Goal: Task Accomplishment & Management: Manage account settings

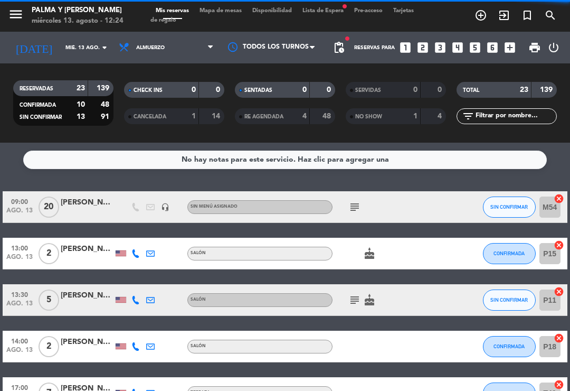
click at [221, 13] on span "Mapa de mesas" at bounding box center [220, 11] width 53 height 6
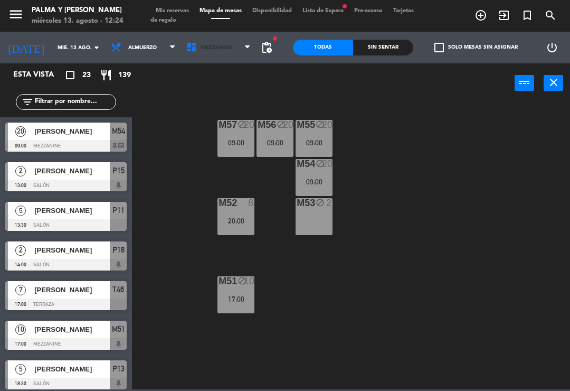
click at [215, 42] on span "Mezzanine" at bounding box center [218, 47] width 75 height 23
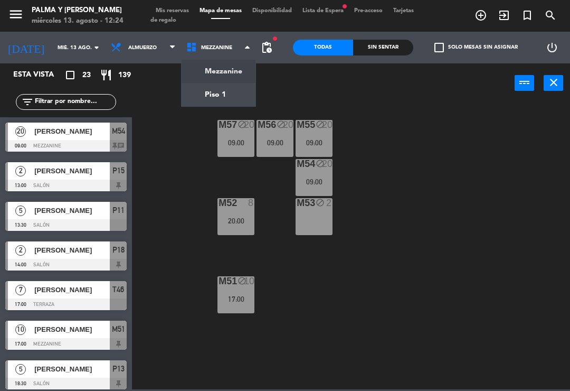
click at [239, 90] on ng-component "menu Palma y [PERSON_NAME] 13. [PERSON_NAME] - 12:24 Mis reservas Mapa de mesas…" at bounding box center [285, 194] width 570 height 389
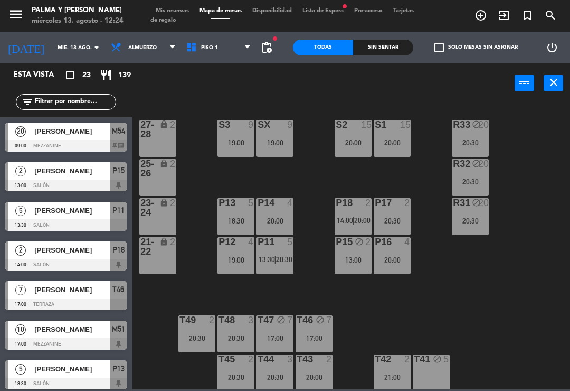
click at [283, 334] on div "17:00" at bounding box center [275, 338] width 37 height 8
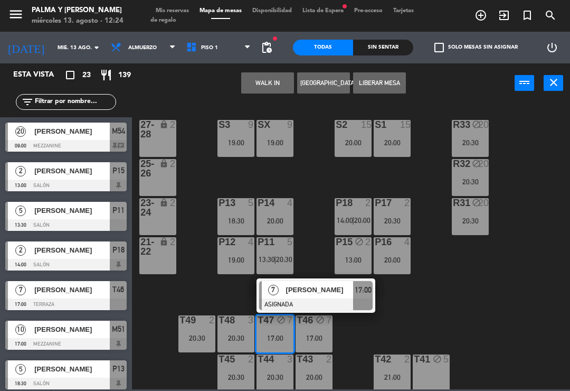
click at [326, 286] on span "[PERSON_NAME]" at bounding box center [320, 289] width 68 height 11
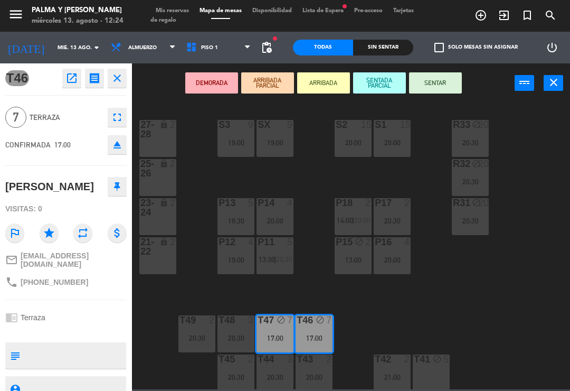
click at [106, 337] on div "T46 open_in_new receipt 5:00 PM mié., 13 ago. 7 personas [PERSON_NAME] Mesa T46…" at bounding box center [66, 226] width 132 height 327
click at [101, 344] on textarea at bounding box center [74, 355] width 101 height 22
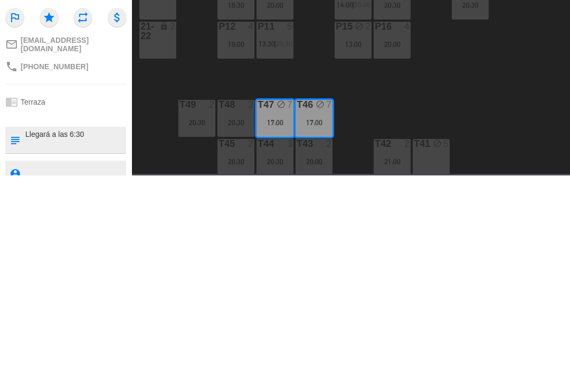
type textarea "Llegará a las 6:30"
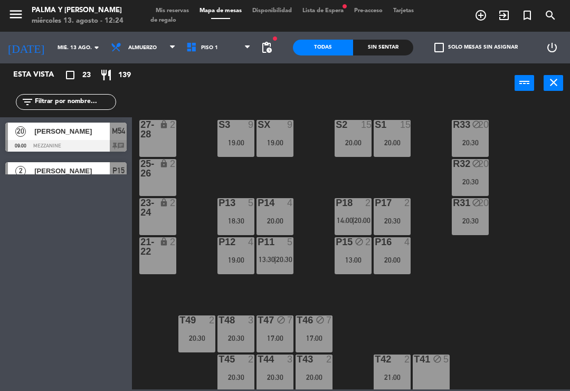
click at [264, 330] on div "T47 block 7 17:00" at bounding box center [275, 333] width 37 height 37
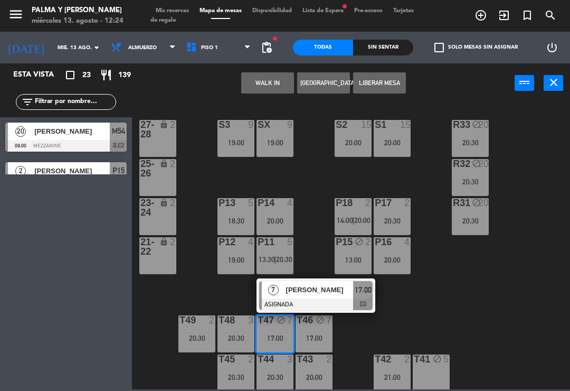
click at [348, 281] on div "[PERSON_NAME]" at bounding box center [319, 289] width 69 height 17
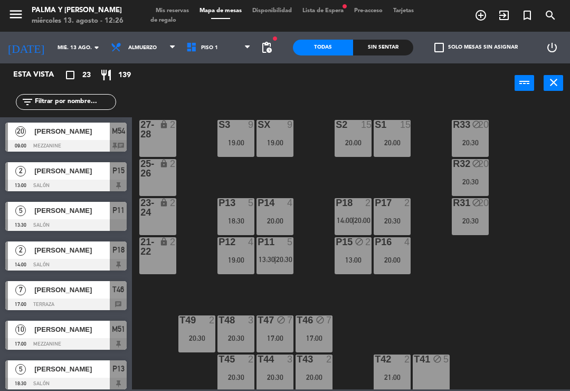
click at [352, 245] on div "block" at bounding box center [353, 242] width 17 height 10
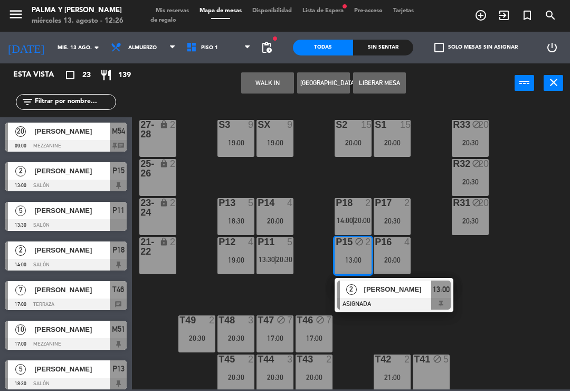
click at [266, 77] on button "WALK IN" at bounding box center [267, 82] width 53 height 21
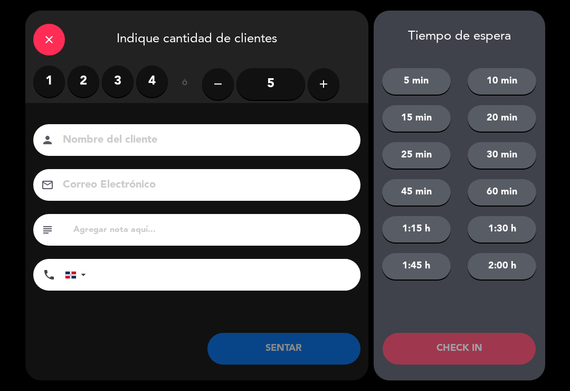
click at [51, 41] on icon "close" at bounding box center [49, 39] width 13 height 13
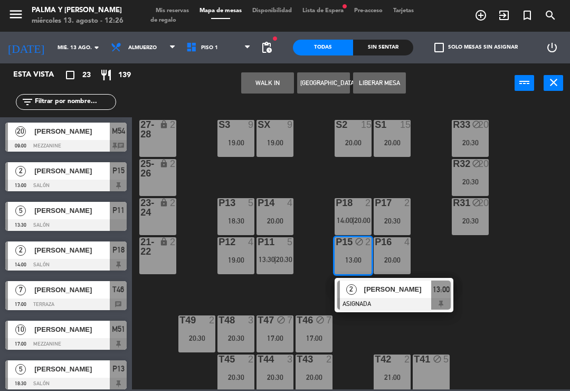
click at [392, 75] on button "Liberar Mesa" at bounding box center [379, 82] width 53 height 21
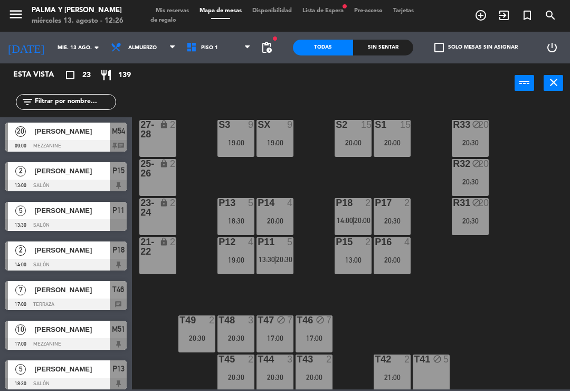
click at [359, 258] on div "13:00" at bounding box center [353, 259] width 37 height 7
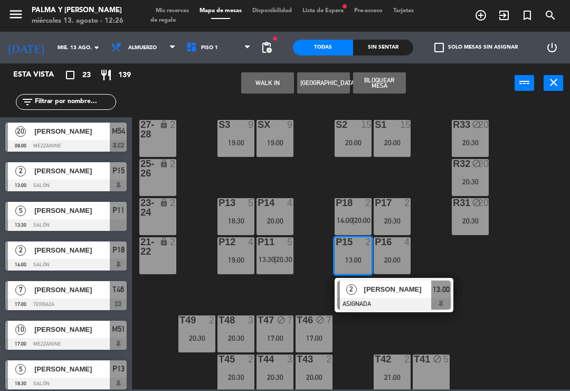
click at [388, 82] on button "Bloquear Mesa" at bounding box center [379, 82] width 53 height 21
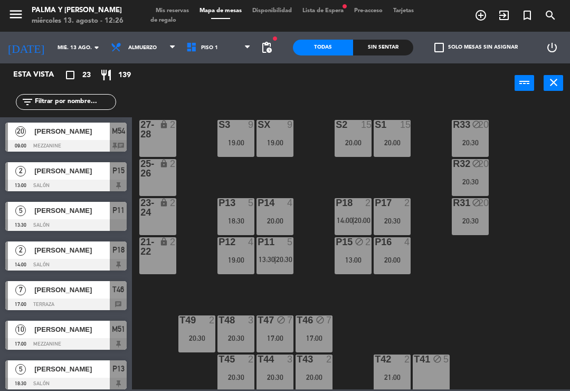
click at [351, 256] on div "13:00" at bounding box center [353, 259] width 37 height 7
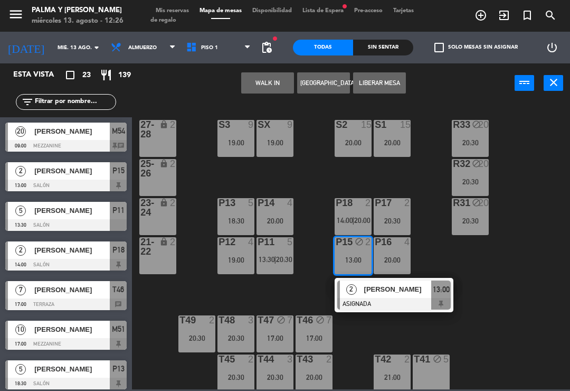
click at [331, 78] on button "[GEOGRAPHIC_DATA]" at bounding box center [323, 82] width 53 height 21
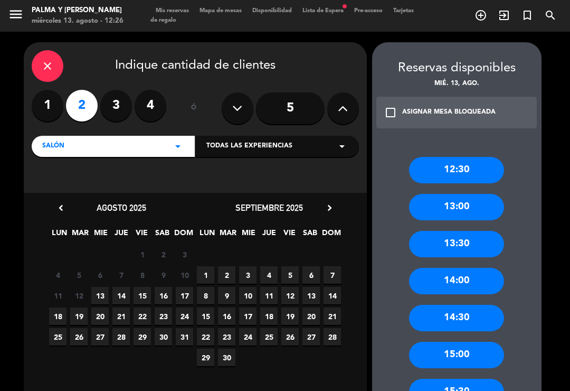
click at [100, 299] on span "13" at bounding box center [99, 295] width 17 height 17
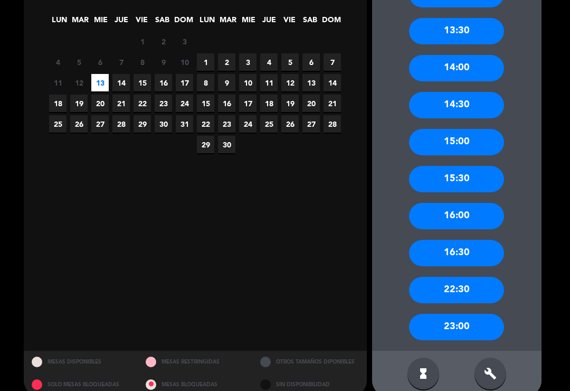
scroll to position [212, 0]
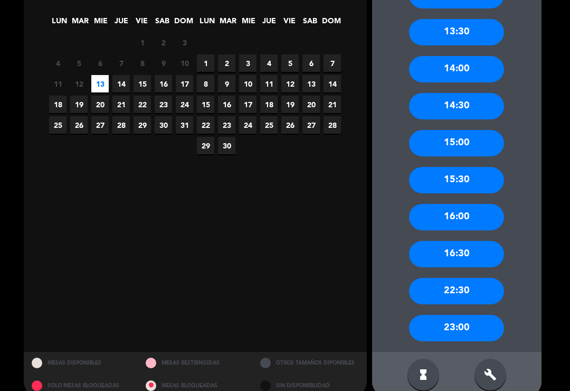
click at [496, 372] on icon "build" at bounding box center [490, 374] width 13 height 13
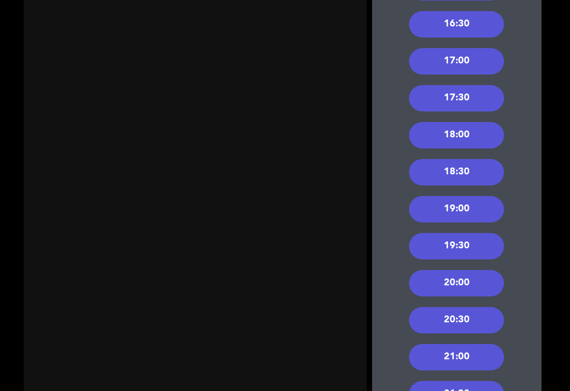
scroll to position [441, 0]
click at [469, 286] on div "20:00" at bounding box center [456, 283] width 95 height 26
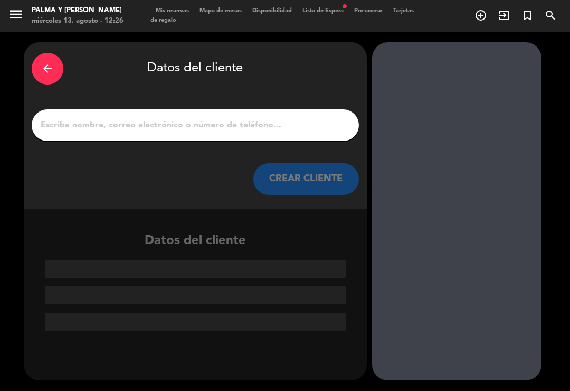
scroll to position [0, 0]
click at [309, 106] on div "arrow_back Datos del cliente CREAR CLIENTE" at bounding box center [195, 125] width 343 height 166
click at [314, 118] on input "1" at bounding box center [195, 125] width 311 height 15
click at [263, 118] on input "1" at bounding box center [195, 125] width 311 height 15
click at [249, 118] on input "1" at bounding box center [195, 125] width 311 height 15
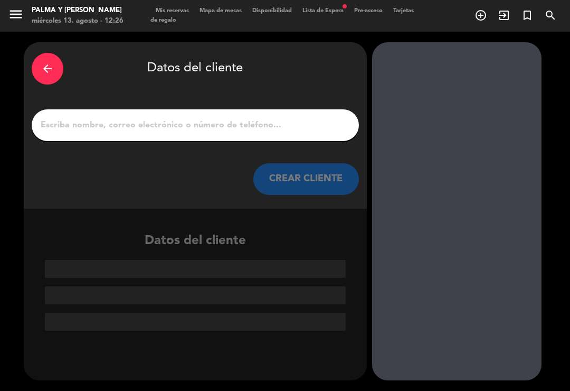
click at [248, 119] on input "1" at bounding box center [195, 125] width 311 height 15
click at [90, 122] on input "1" at bounding box center [195, 125] width 311 height 15
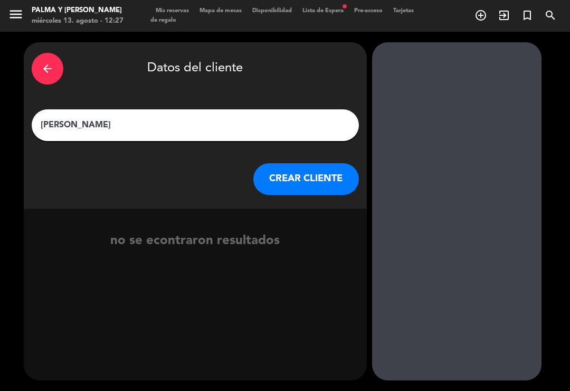
type input "[PERSON_NAME]"
click at [319, 143] on div "arrow_back Datos del cliente [PERSON_NAME] [PERSON_NAME] CLIENTE" at bounding box center [195, 125] width 343 height 166
click at [312, 181] on button "CREAR CLIENTE" at bounding box center [306, 179] width 106 height 32
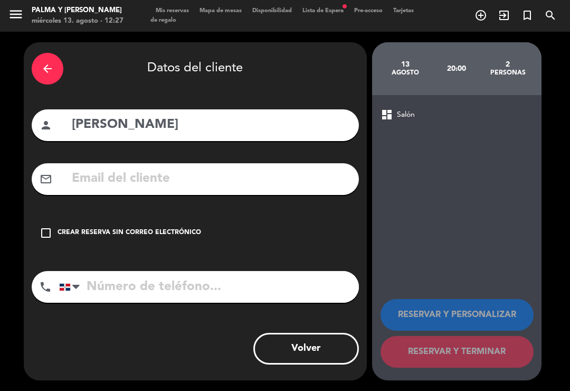
click at [232, 177] on input "text" at bounding box center [211, 179] width 280 height 22
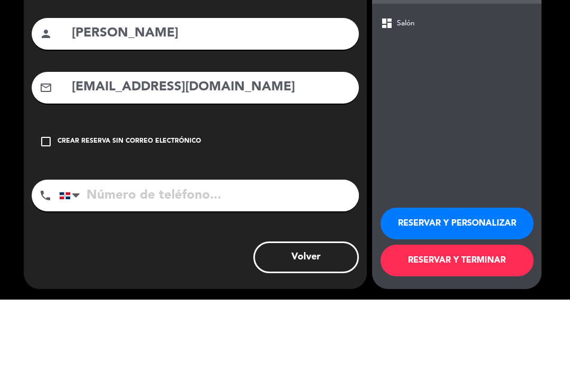
type input "[EMAIL_ADDRESS][DOMAIN_NAME]"
click at [9, 147] on div "arrow_back Datos del cliente person [PERSON_NAME] mail_outline [EMAIL_ADDRESS][…" at bounding box center [285, 211] width 570 height 359
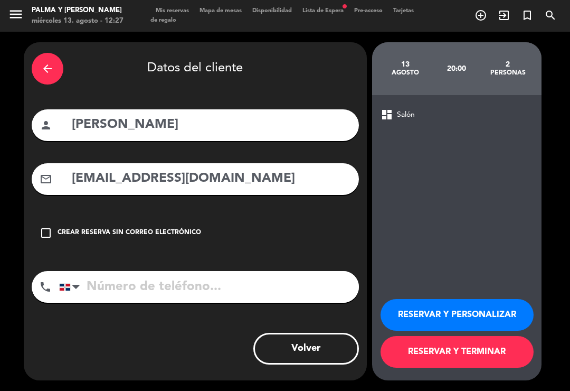
click at [172, 286] on input "tel" at bounding box center [209, 287] width 300 height 32
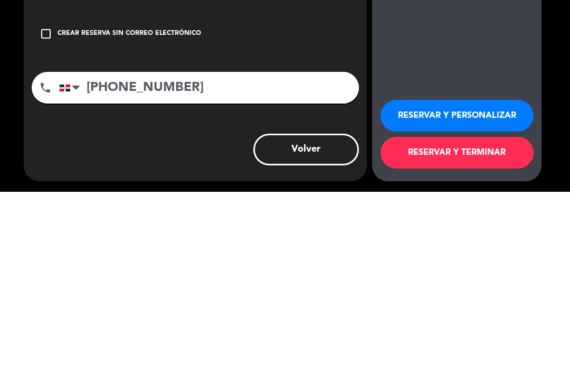
type input "[PHONE_NUMBER]"
click at [202, 140] on div "arrow_back Datos del cliente person [PERSON_NAME] mail_outline [EMAIL_ADDRESS][…" at bounding box center [195, 211] width 343 height 338
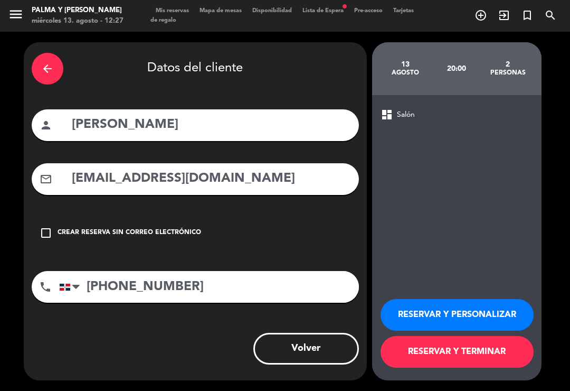
click at [494, 367] on button "RESERVAR Y TERMINAR" at bounding box center [457, 352] width 153 height 32
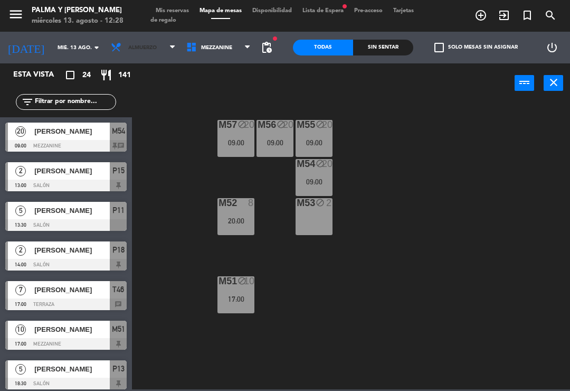
click at [128, 47] on span "Almuerzo" at bounding box center [142, 48] width 29 height 6
click at [208, 96] on div "power_input close" at bounding box center [323, 83] width 383 height 40
click at [217, 51] on span "Mezzanine" at bounding box center [216, 48] width 31 height 6
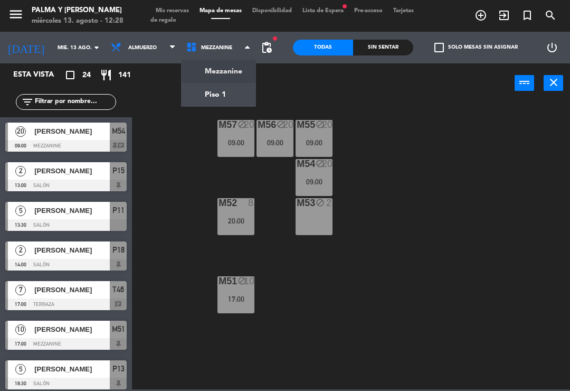
click at [200, 93] on ng-component "menu Palma y [PERSON_NAME] 13. [PERSON_NAME] - 12:28 Mis reservas Mapa de mesas…" at bounding box center [285, 194] width 570 height 389
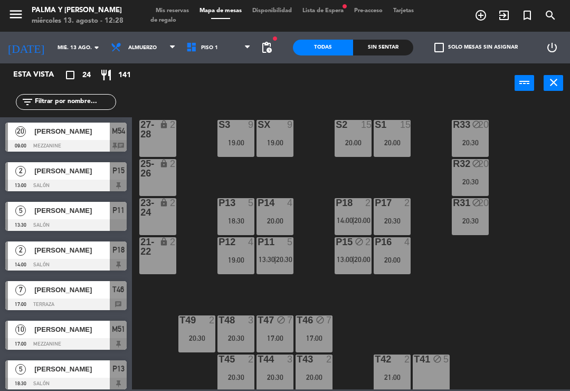
click at [356, 259] on span "20:00" at bounding box center [362, 259] width 16 height 8
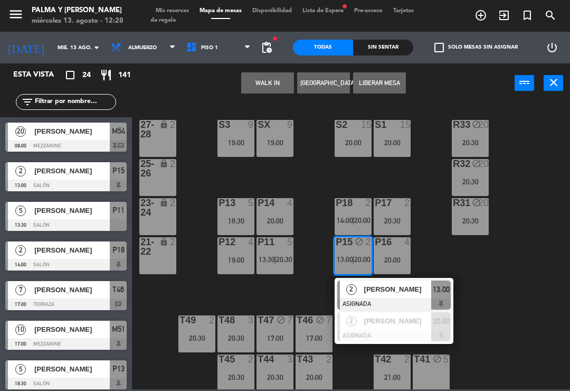
click at [348, 323] on span "2" at bounding box center [351, 321] width 11 height 11
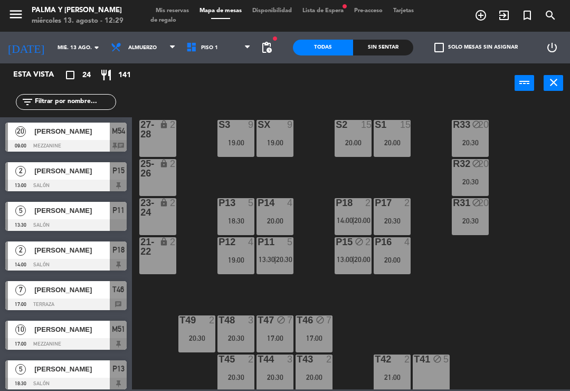
click at [174, 11] on span "Mis reservas" at bounding box center [172, 11] width 44 height 6
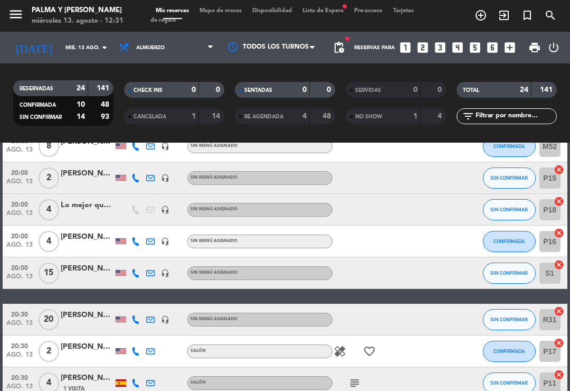
scroll to position [509, 0]
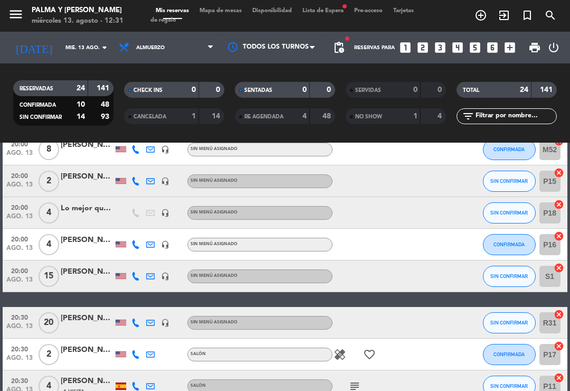
click at [54, 177] on span "2" at bounding box center [49, 180] width 21 height 21
click at [98, 176] on div "[PERSON_NAME]" at bounding box center [87, 176] width 53 height 12
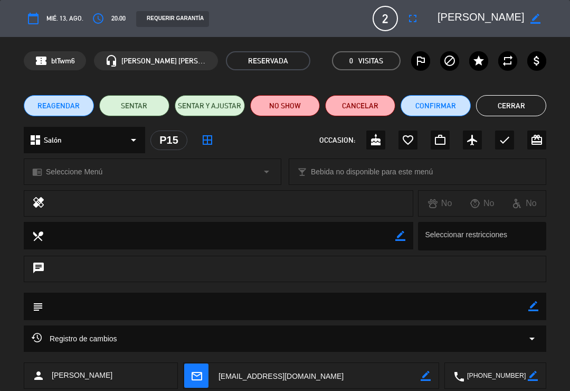
click at [412, 16] on icon "fullscreen" at bounding box center [412, 18] width 13 height 13
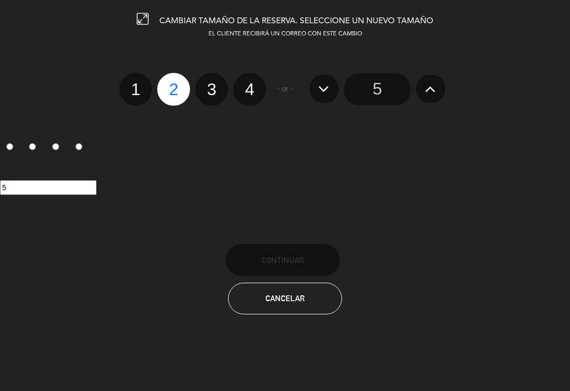
click at [258, 88] on label "4" at bounding box center [249, 89] width 33 height 33
click at [252, 83] on input "4" at bounding box center [248, 80] width 7 height 7
radio input "true"
radio input "false"
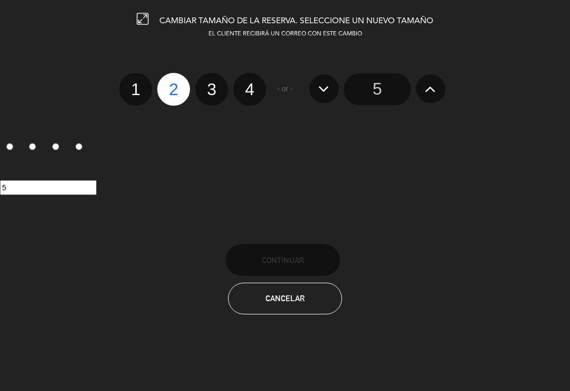
radio input "false"
radio input "true"
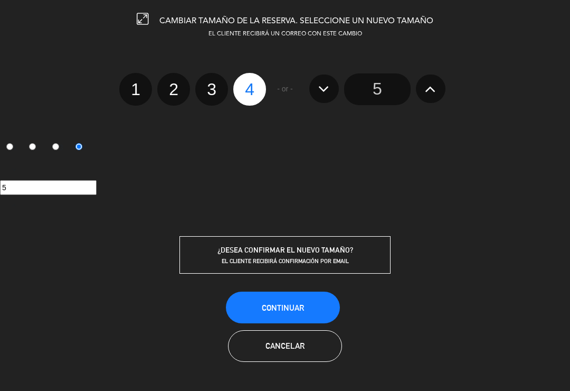
click at [290, 315] on button "Continuar" at bounding box center [283, 307] width 114 height 32
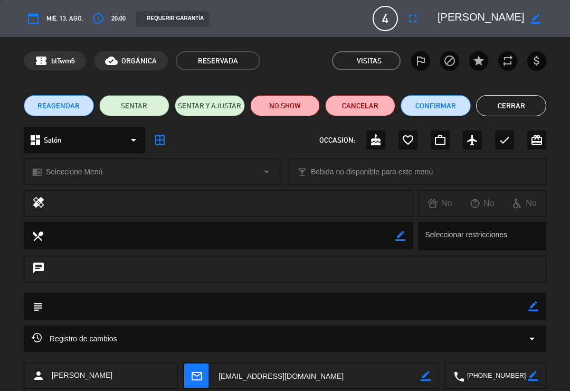
click at [515, 107] on button "Cerrar" at bounding box center [511, 105] width 70 height 21
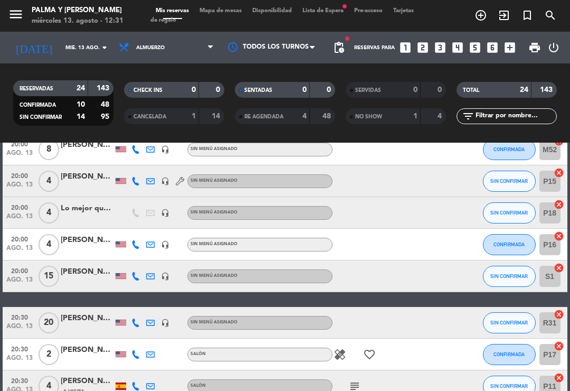
click at [210, 14] on span "Mapa de mesas" at bounding box center [220, 11] width 53 height 6
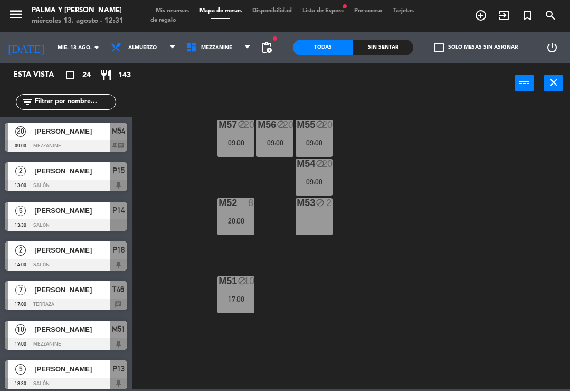
click at [211, 45] on span "Mezzanine" at bounding box center [216, 48] width 31 height 6
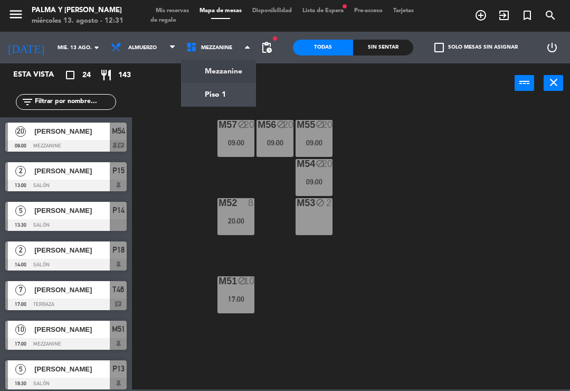
click at [201, 89] on ng-component "menu Palma y [PERSON_NAME] 13. [PERSON_NAME] - 12:31 Mis reservas Mapa de mesas…" at bounding box center [285, 194] width 570 height 389
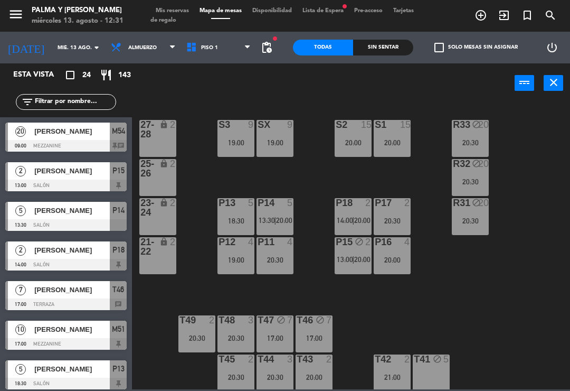
click at [349, 259] on span "13:00" at bounding box center [345, 259] width 16 height 8
click at [308, 290] on div "R33 block 20 20:30 S1 15 20:00 S2 15 20:00 S3 9 19:00 SX 9 19:00 27-28 lock 2 R…" at bounding box center [354, 245] width 432 height 288
click at [171, 10] on span "Mis reservas" at bounding box center [172, 11] width 44 height 6
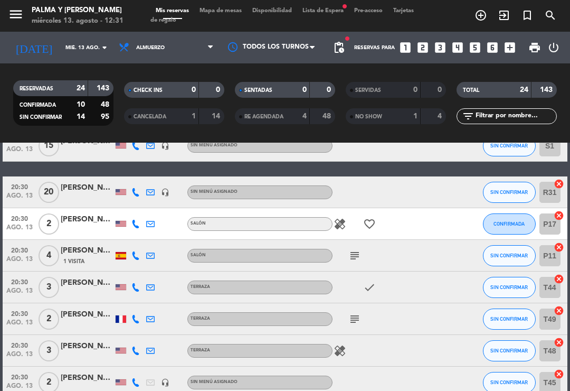
scroll to position [639, 0]
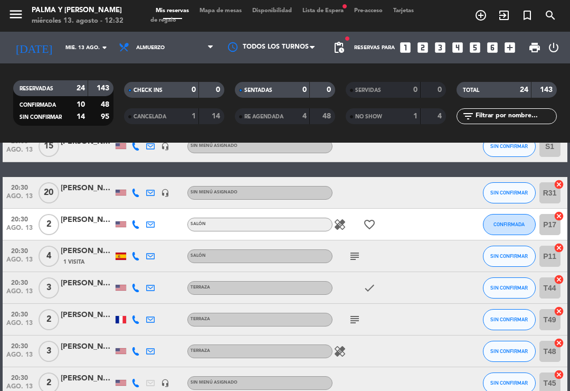
click at [494, 289] on span "SIN CONFIRMAR" at bounding box center [508, 288] width 37 height 6
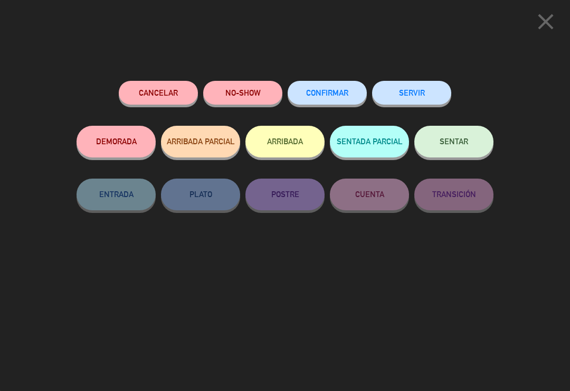
click at [316, 92] on span "CONFIRMAR" at bounding box center [327, 92] width 42 height 9
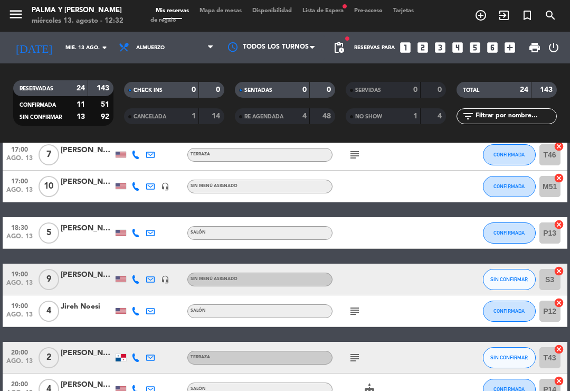
scroll to position [239, 0]
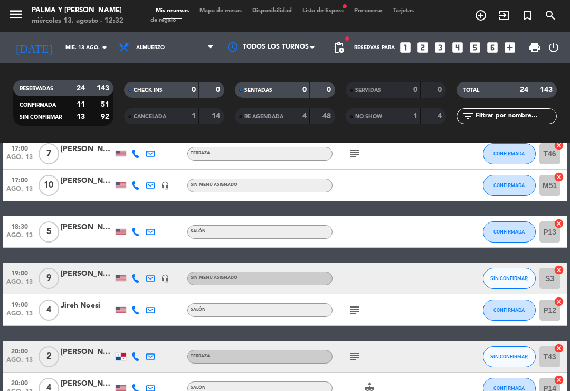
click at [488, 280] on button "SIN CONFIRMAR" at bounding box center [509, 278] width 53 height 21
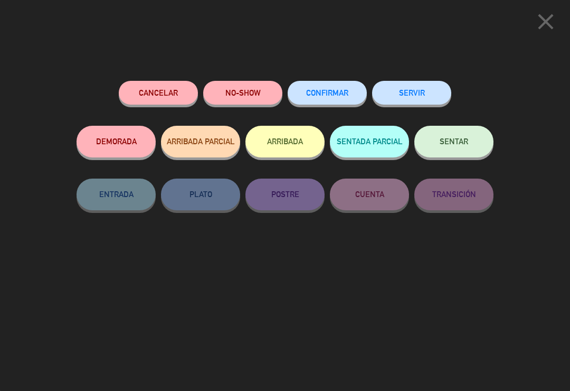
click at [332, 97] on button "CONFIRMAR" at bounding box center [327, 93] width 79 height 24
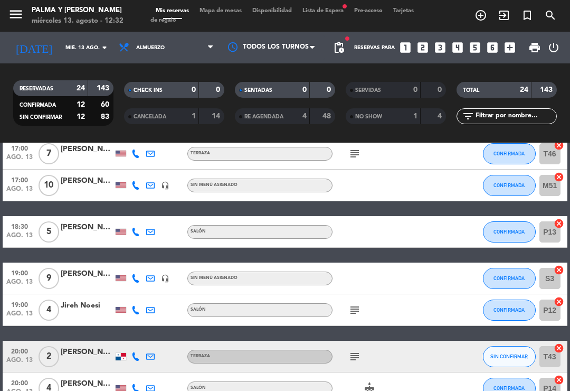
click at [86, 53] on input "mié. 13 ago." at bounding box center [96, 48] width 72 height 16
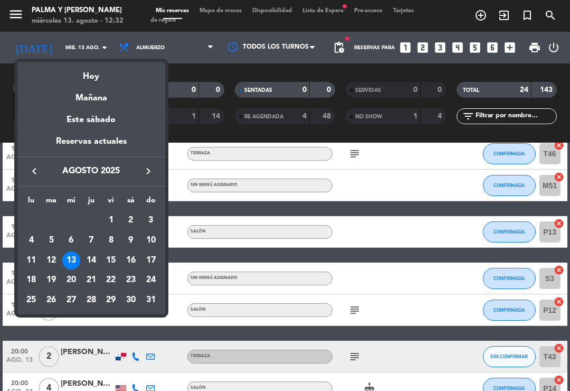
click at [131, 263] on div "16" at bounding box center [131, 260] width 18 height 18
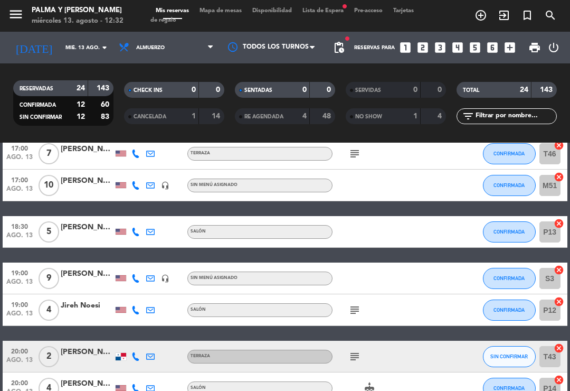
type input "sáb. 16 ago."
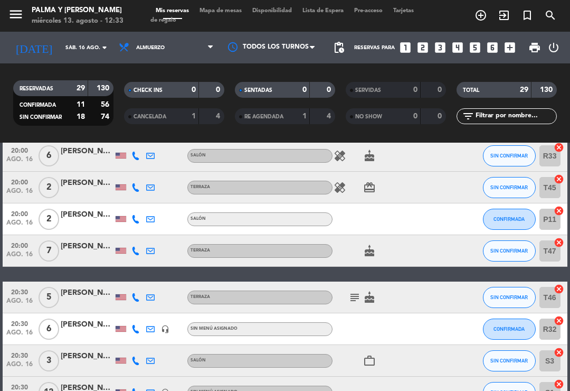
click at [214, 8] on span "Mapa de mesas" at bounding box center [220, 11] width 53 height 6
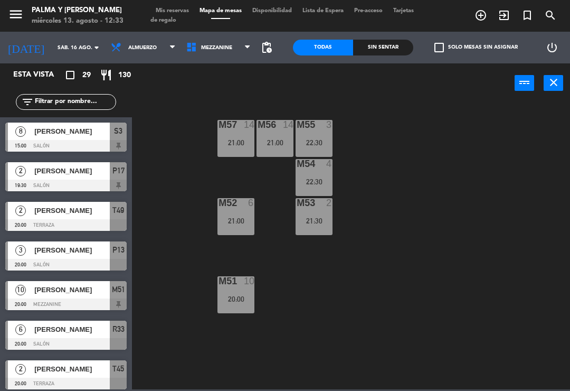
click at [203, 51] on span "Mezzanine" at bounding box center [216, 48] width 31 height 6
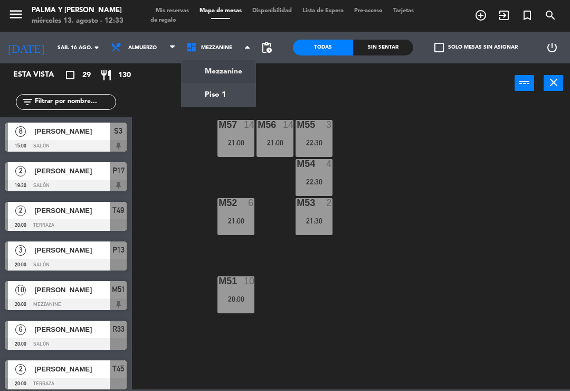
click at [192, 89] on ng-component "menu Palma y [PERSON_NAME] 13. [PERSON_NAME] - 12:33 Mis reservas Mapa de mesas…" at bounding box center [285, 194] width 570 height 389
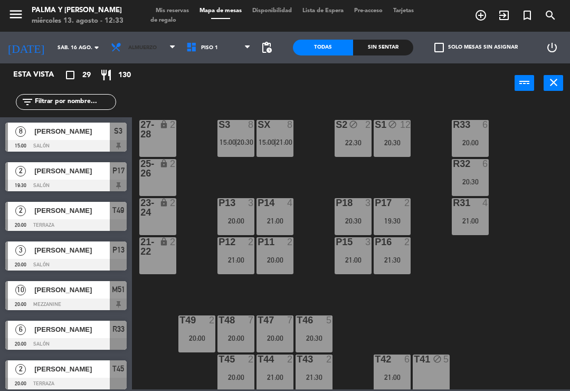
click at [106, 58] on span "Almuerzo" at bounding box center [143, 47] width 75 height 23
click at [191, 97] on div "power_input close" at bounding box center [323, 83] width 383 height 40
click at [83, 55] on input "sáb. 16 ago." at bounding box center [88, 48] width 72 height 16
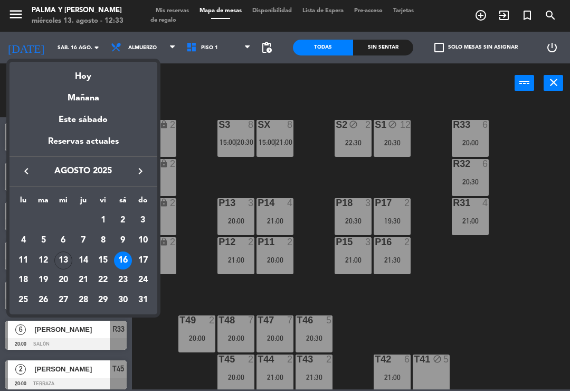
click at [84, 83] on div "Mañana" at bounding box center [84, 94] width 148 height 22
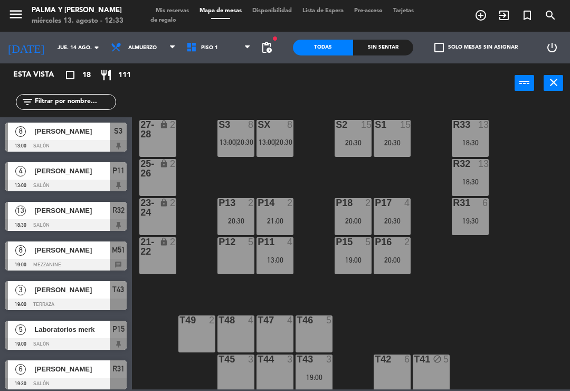
click at [67, 53] on input "jue. 14 ago." at bounding box center [88, 48] width 72 height 16
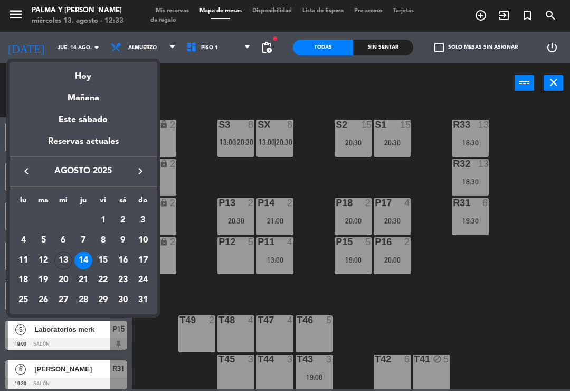
click at [78, 72] on div "Hoy" at bounding box center [84, 73] width 148 height 22
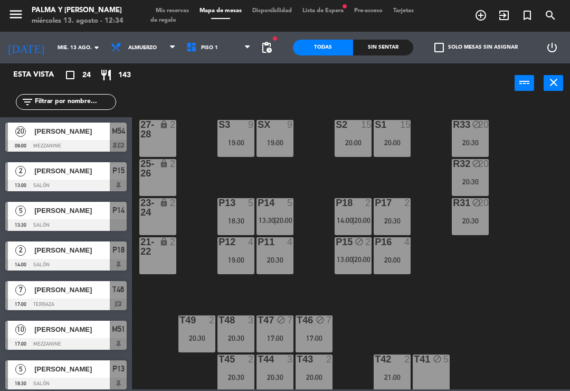
click at [52, 51] on input "mié. 13 ago." at bounding box center [88, 48] width 72 height 16
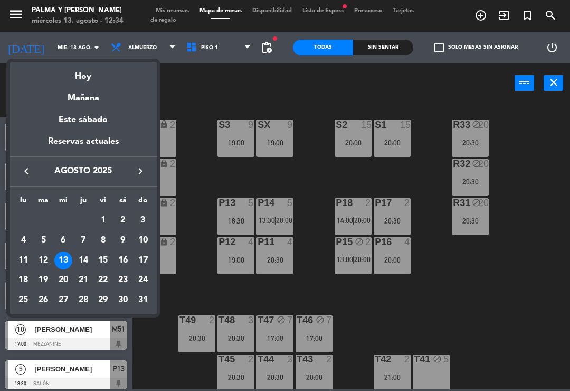
click at [107, 257] on div "15" at bounding box center [103, 260] width 18 height 18
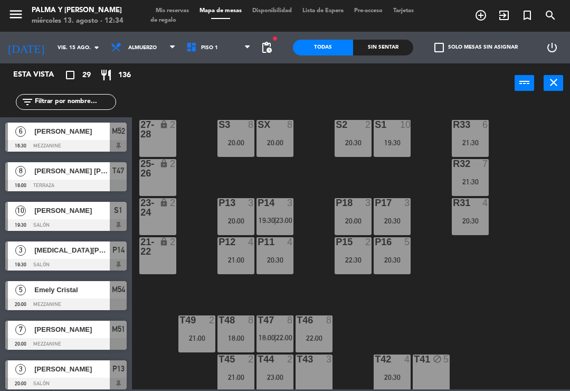
click at [188, 55] on span "Piso 1" at bounding box center [218, 47] width 75 height 23
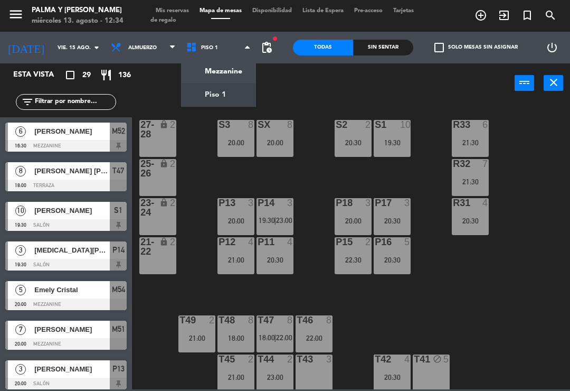
click at [151, 88] on div "power_input close" at bounding box center [323, 83] width 383 height 40
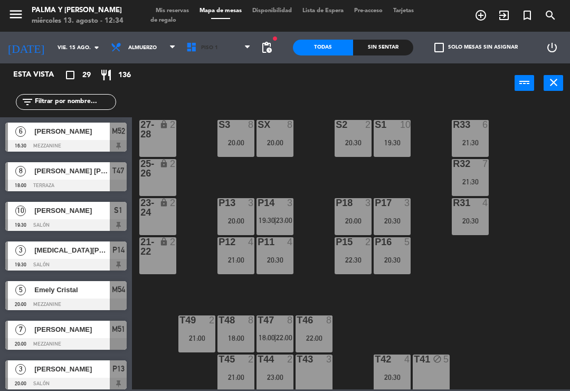
click at [192, 49] on icon at bounding box center [193, 48] width 15 height 12
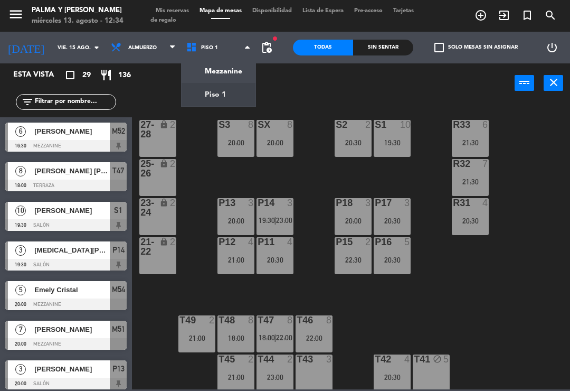
click at [150, 80] on div "power_input close" at bounding box center [323, 83] width 383 height 40
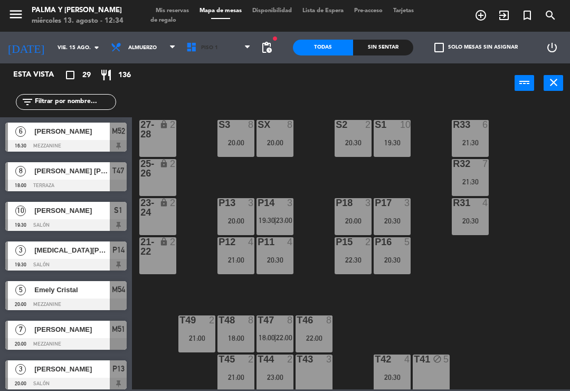
click at [201, 43] on span "Piso 1" at bounding box center [218, 47] width 75 height 23
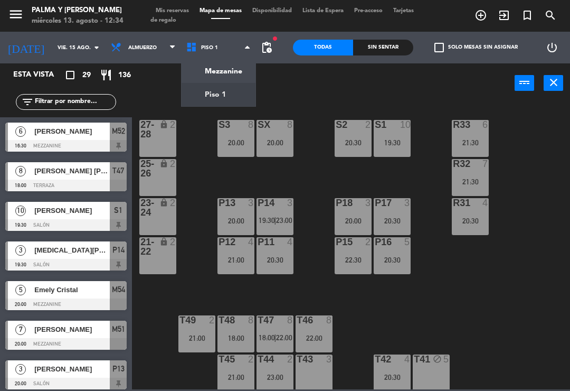
click at [191, 67] on ng-component "menu Palma y [PERSON_NAME] 13. [PERSON_NAME] - 12:34 Mis reservas Mapa de mesas…" at bounding box center [285, 194] width 570 height 389
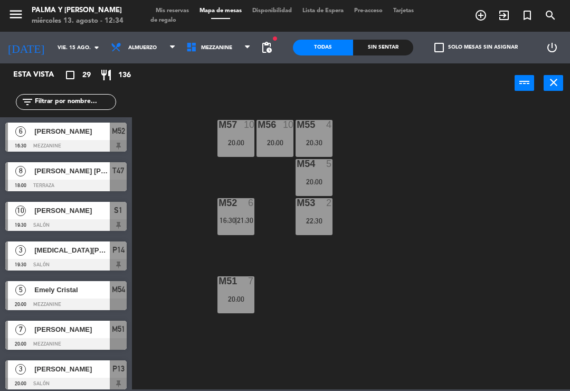
click at [188, 40] on span "Mezzanine" at bounding box center [218, 47] width 75 height 23
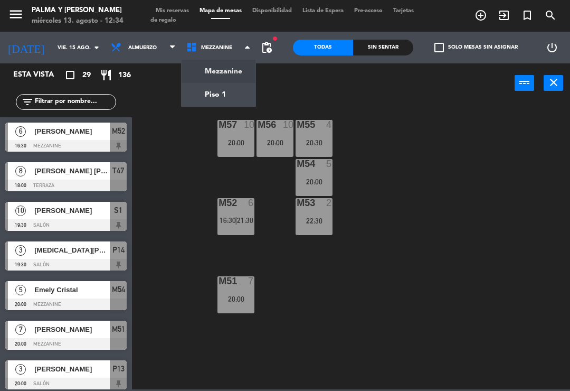
click at [195, 96] on ng-component "menu Palma y [PERSON_NAME] 13. [PERSON_NAME] - 12:34 Mis reservas Mapa de mesas…" at bounding box center [285, 194] width 570 height 389
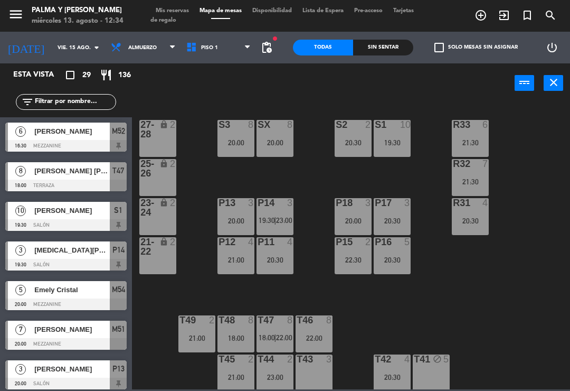
click at [193, 327] on div "T49 2 21:00" at bounding box center [196, 333] width 37 height 37
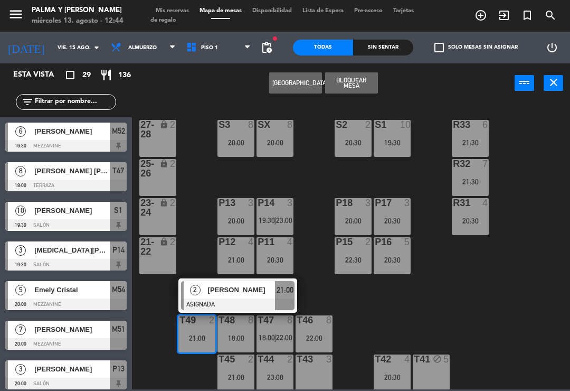
click at [391, 253] on div "P16 5 20:30" at bounding box center [392, 255] width 37 height 37
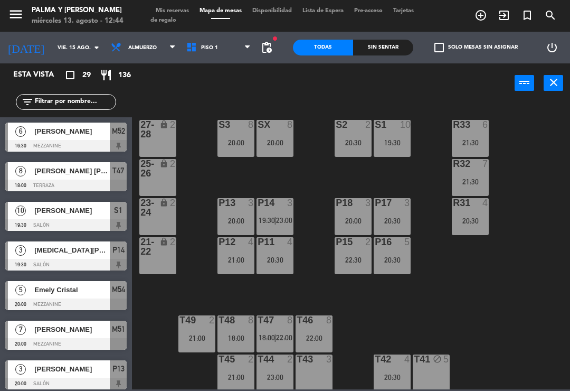
click at [460, 339] on div "R33 6 21:30 S1 10 19:30 S2 2 20:30 S3 8 20:00 SX 8 20:00 27-28 lock 2 R32 7 21:…" at bounding box center [354, 245] width 432 height 288
click at [389, 269] on div "P16 5 20:30" at bounding box center [392, 255] width 37 height 37
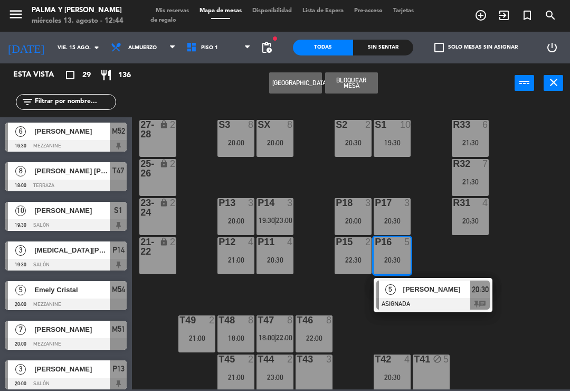
click at [60, 42] on input "vie. 15 ago." at bounding box center [88, 48] width 72 height 16
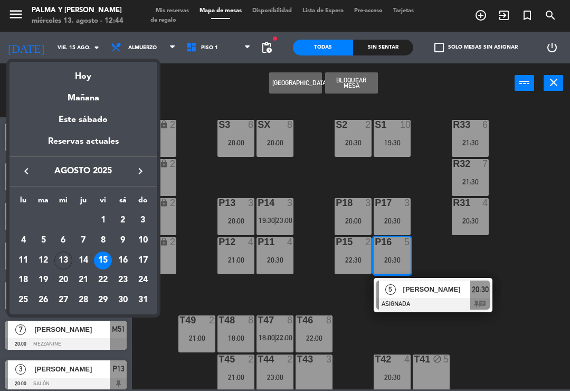
click at [91, 72] on div "Hoy" at bounding box center [84, 73] width 148 height 22
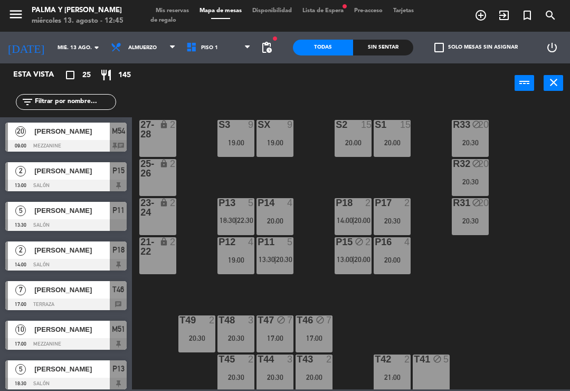
click at [395, 263] on div "20:00" at bounding box center [392, 259] width 37 height 7
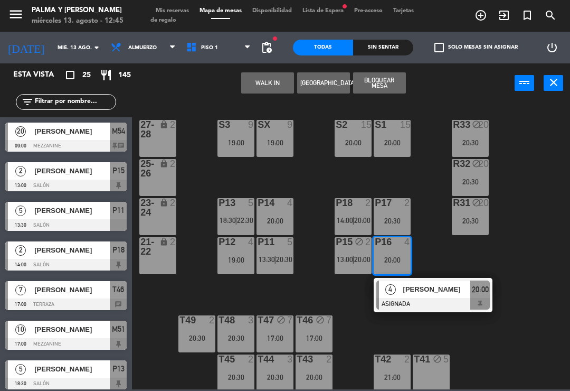
click at [268, 81] on button "WALK IN" at bounding box center [267, 82] width 53 height 21
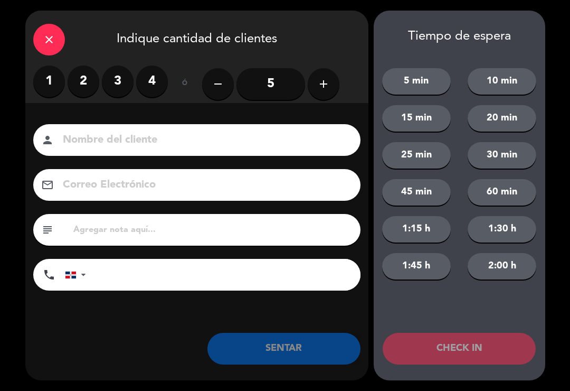
click at [86, 86] on label "2" at bounding box center [84, 81] width 32 height 32
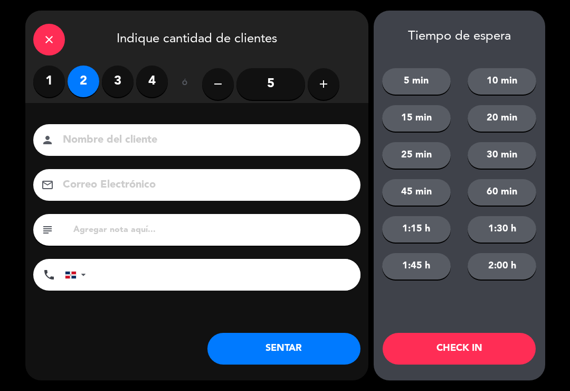
click at [317, 356] on button "SENTAR" at bounding box center [283, 349] width 153 height 32
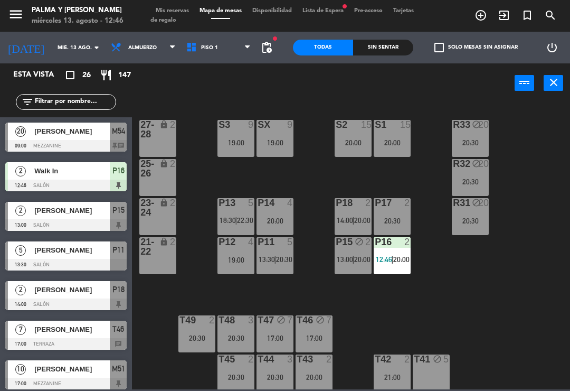
click at [63, 50] on input "mié. 13 ago." at bounding box center [88, 48] width 72 height 16
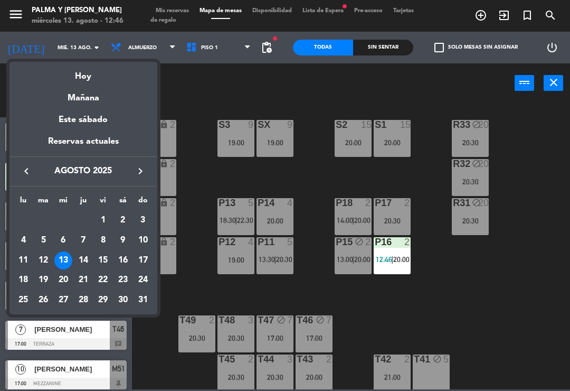
click at [122, 262] on div "16" at bounding box center [123, 260] width 18 height 18
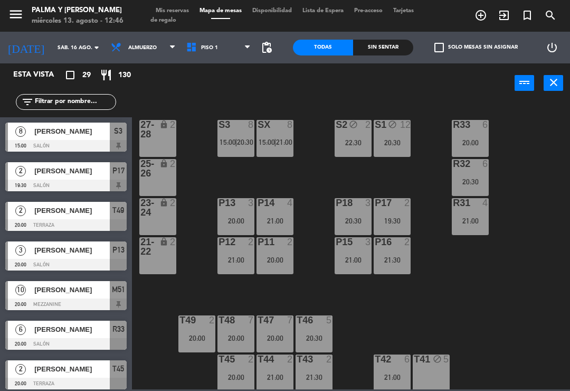
click at [71, 53] on input "sáb. 16 ago." at bounding box center [88, 48] width 72 height 16
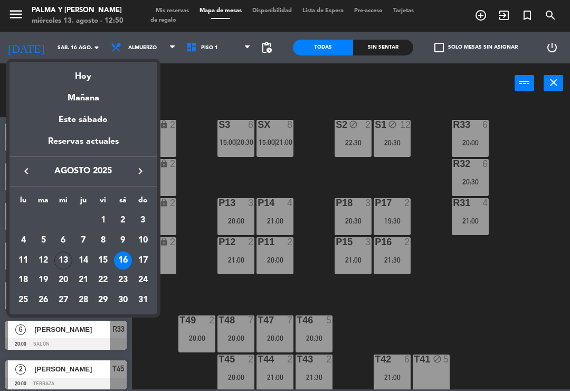
click at [505, 315] on div at bounding box center [285, 195] width 570 height 391
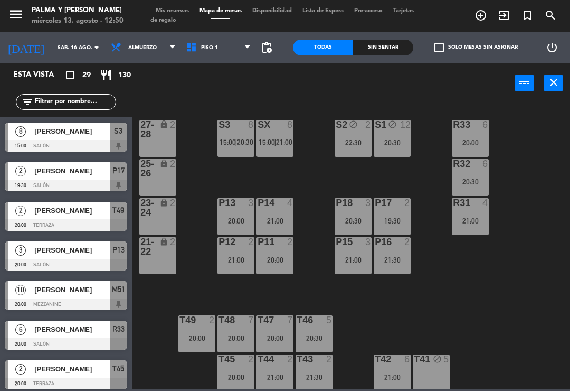
click at [62, 53] on input "sáb. 16 ago." at bounding box center [88, 48] width 72 height 16
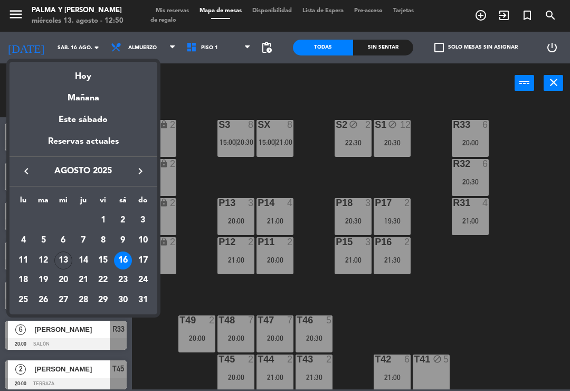
click at [82, 82] on div "Hoy" at bounding box center [84, 73] width 148 height 22
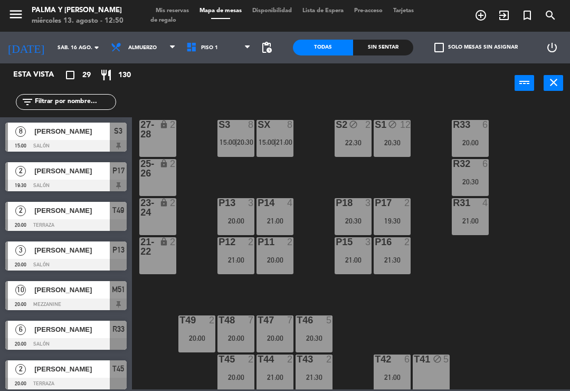
type input "mié. 13 ago."
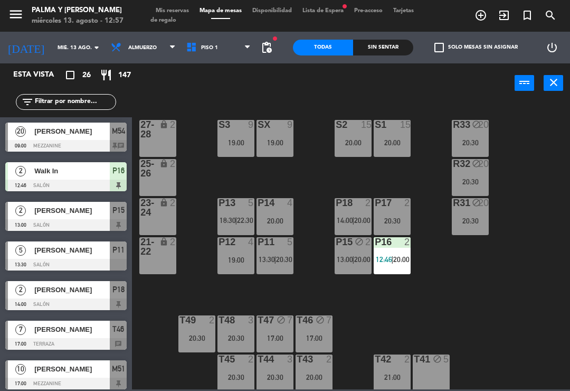
click at [388, 41] on div "Sin sentar" at bounding box center [383, 48] width 60 height 16
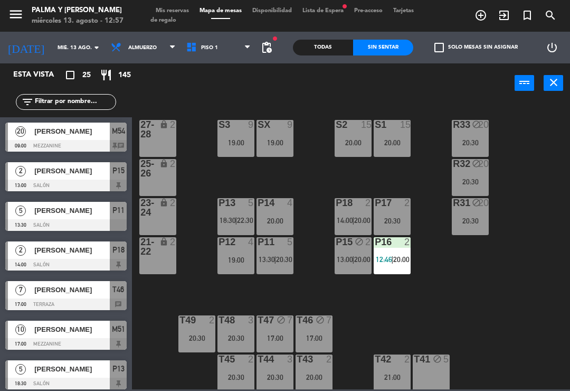
click at [96, 118] on div "20 [PERSON_NAME] 09:00 Mezzanine M54 chat" at bounding box center [66, 137] width 132 height 40
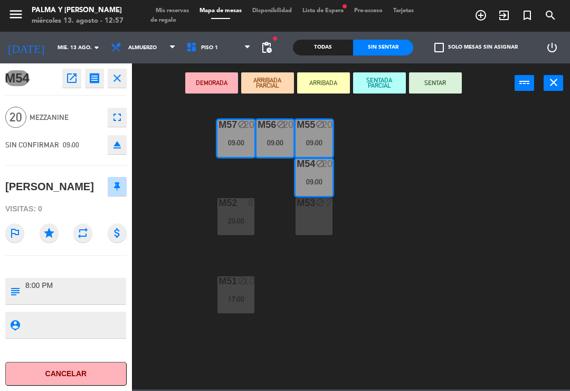
click at [175, 12] on span "Mis reservas" at bounding box center [172, 11] width 44 height 6
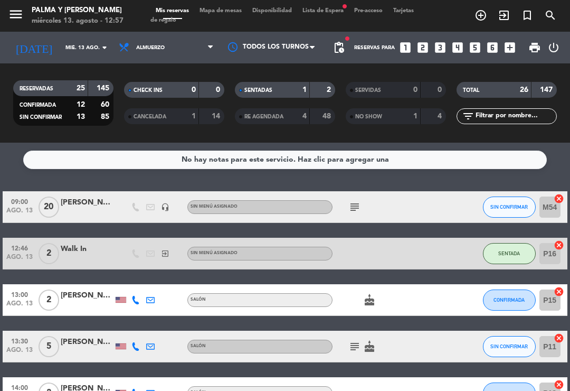
click at [399, 204] on div "subject" at bounding box center [377, 206] width 89 height 31
click at [46, 207] on span "20" at bounding box center [49, 206] width 21 height 21
click at [380, 203] on div "subject" at bounding box center [377, 206] width 89 height 31
click at [354, 206] on icon "subject" at bounding box center [354, 207] width 13 height 13
click at [86, 198] on div "[PERSON_NAME]" at bounding box center [87, 202] width 53 height 12
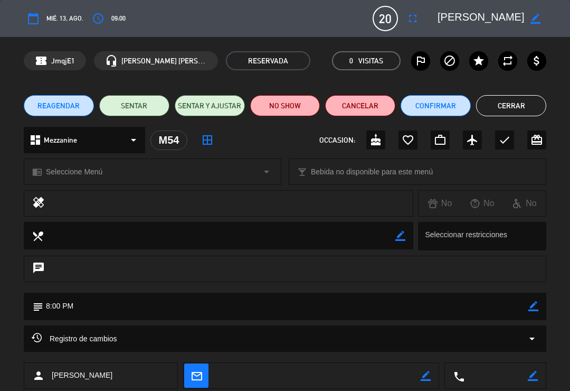
click at [121, 17] on span "09:00" at bounding box center [118, 18] width 14 height 11
click at [89, 15] on button "access_time" at bounding box center [98, 18] width 19 height 19
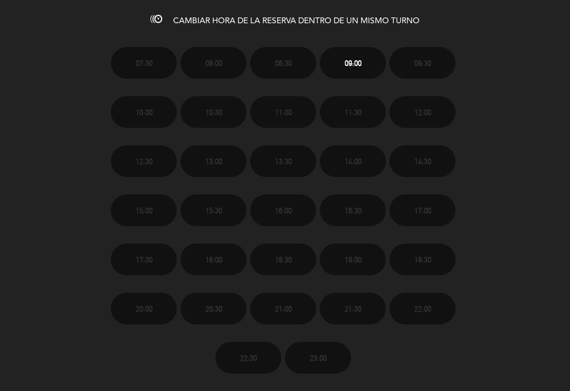
click at [236, 12] on div "CAMBIAR HORA DE LA RESERVA DENTRO DE UN MISMO TURNO 07:30 08:00 08:30 09:00 09:…" at bounding box center [285, 195] width 570 height 391
